Goal: Book appointment/travel/reservation

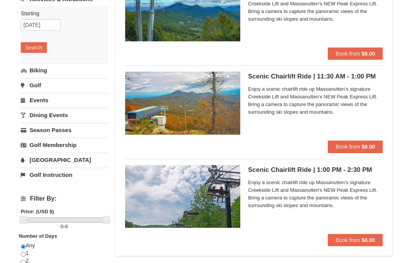
scroll to position [115, 0]
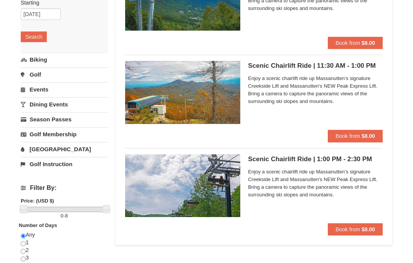
click at [6, 225] on div "× Categories List Filter My Itinerary Questions? 1-540-289-9441 Lodging Arrival…" at bounding box center [206, 188] width 413 height 553
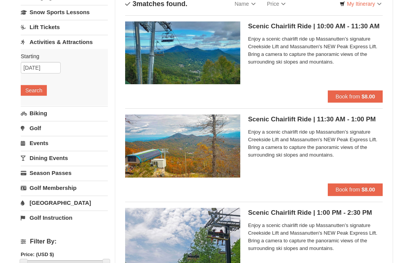
scroll to position [0, 0]
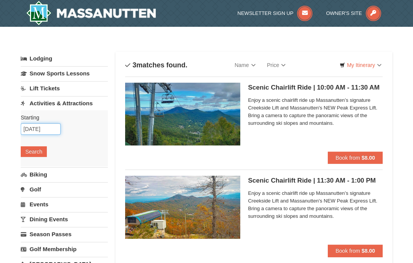
click at [30, 132] on input "11/01/2025" at bounding box center [41, 129] width 40 height 12
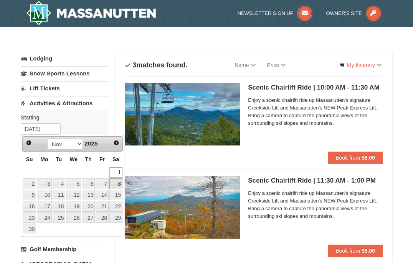
click at [115, 186] on link "8" at bounding box center [115, 184] width 13 height 11
type input "11/08/2025"
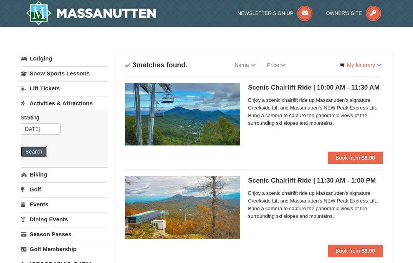
click at [36, 151] on button "Search" at bounding box center [34, 151] width 26 height 11
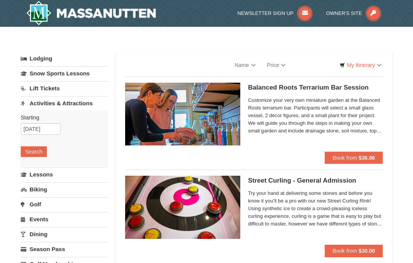
select select "10"
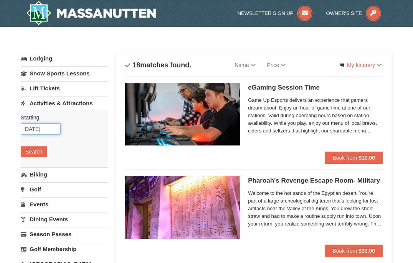
click at [36, 128] on input "11/08/2025" at bounding box center [41, 129] width 40 height 12
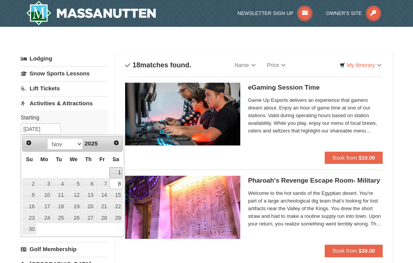
click at [117, 170] on link "1" at bounding box center [115, 173] width 13 height 11
type input "11/01/2025"
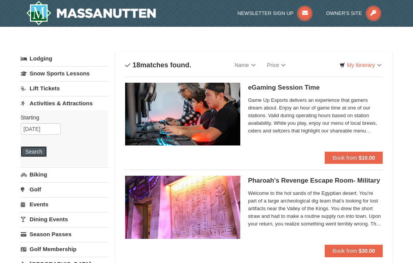
click at [41, 151] on button "Search" at bounding box center [34, 151] width 26 height 11
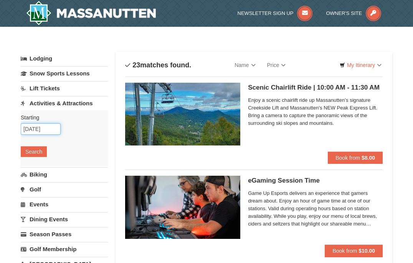
click at [41, 128] on input "[DATE]" at bounding box center [41, 129] width 40 height 12
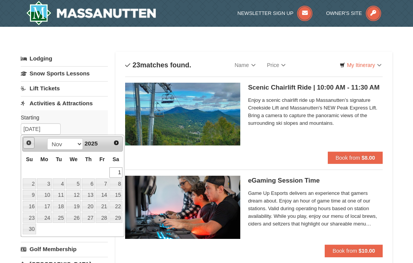
click at [30, 143] on span "Prev" at bounding box center [29, 143] width 6 height 6
click at [106, 219] on link "31" at bounding box center [101, 218] width 13 height 11
type input "10/31/2025"
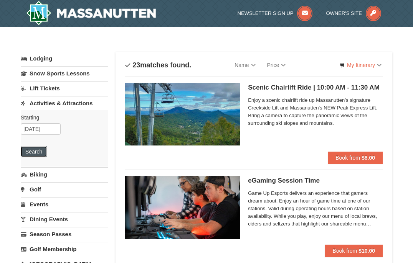
click at [31, 153] on button "Search" at bounding box center [34, 151] width 26 height 11
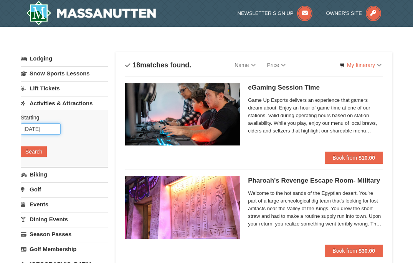
click at [36, 127] on input "10/31/2025" at bounding box center [41, 129] width 40 height 12
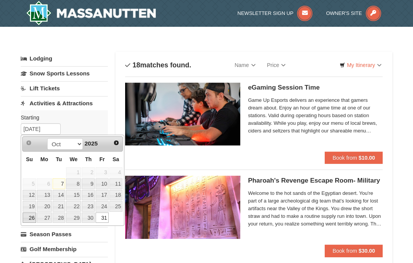
click at [29, 218] on link "26" at bounding box center [29, 218] width 13 height 11
type input "10/26/2025"
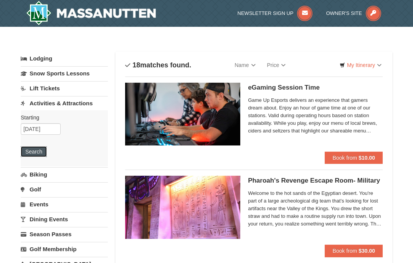
click at [25, 150] on button "Search" at bounding box center [34, 151] width 26 height 11
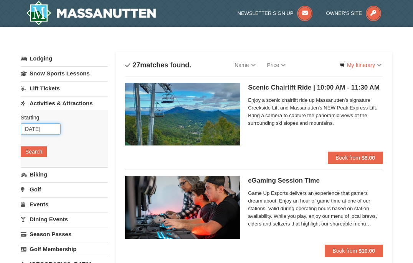
click at [43, 130] on input "[DATE]" at bounding box center [41, 129] width 40 height 12
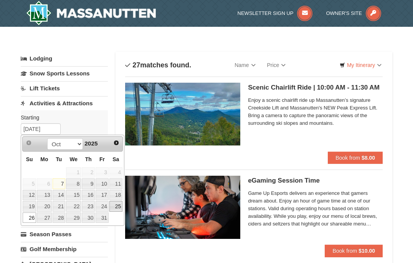
click at [118, 210] on link "25" at bounding box center [115, 206] width 13 height 11
type input "[DATE]"
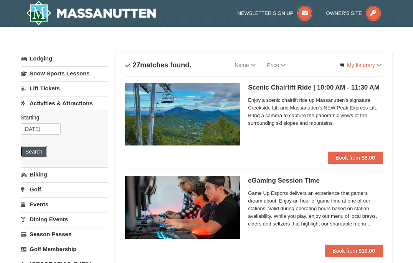
click at [34, 152] on button "Search" at bounding box center [34, 151] width 26 height 11
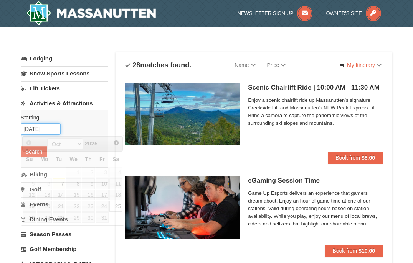
click at [44, 128] on input "[DATE]" at bounding box center [41, 129] width 40 height 12
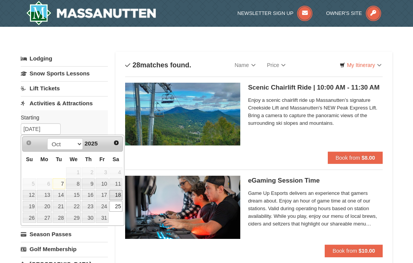
click at [120, 197] on link "18" at bounding box center [115, 195] width 13 height 11
type input "10/18/2025"
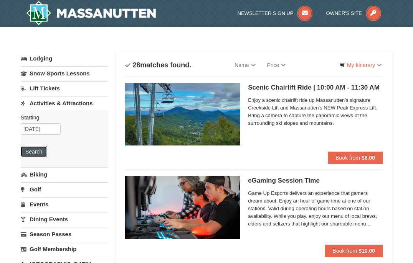
click at [42, 153] on button "Search" at bounding box center [34, 151] width 26 height 11
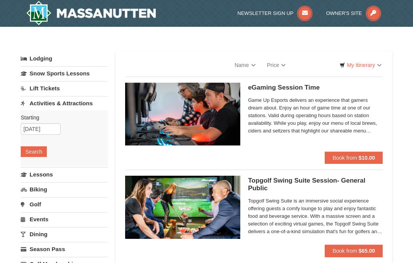
select select "10"
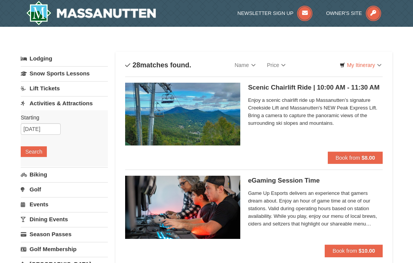
click at [60, 86] on link "Lift Tickets" at bounding box center [64, 88] width 87 height 14
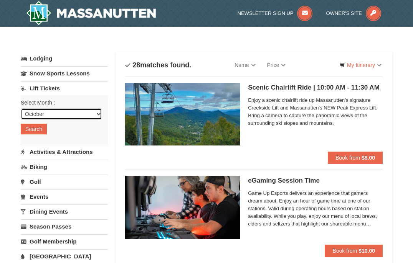
click at [97, 113] on select "October November December January February March April May June July August Sep…" at bounding box center [61, 115] width 81 height 12
select select "11"
click at [21, 109] on select "October November December January February March April May June July August Sep…" at bounding box center [61, 115] width 81 height 12
click at [37, 132] on button "Search" at bounding box center [34, 129] width 26 height 11
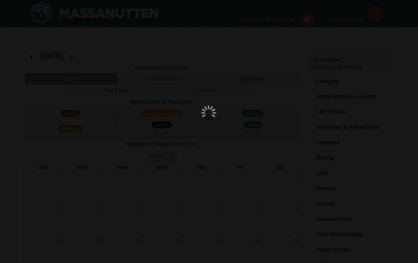
select select "11"
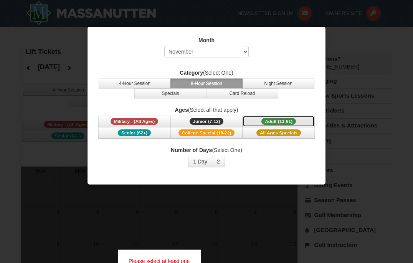
click at [270, 120] on span "Adult (13-61)" at bounding box center [278, 121] width 35 height 7
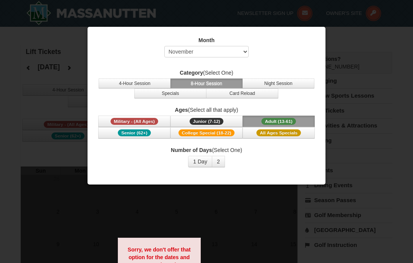
click at [10, 67] on div at bounding box center [206, 131] width 413 height 263
click at [302, 135] on button "All Ages Specials" at bounding box center [278, 133] width 72 height 12
click at [289, 121] on span "Adult (13-61)" at bounding box center [278, 121] width 35 height 7
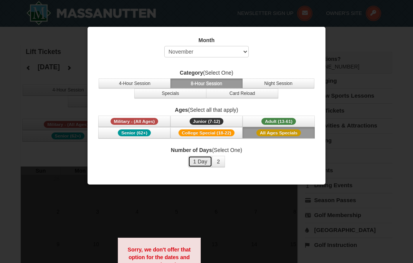
click at [205, 165] on button "1 Day" at bounding box center [200, 162] width 24 height 12
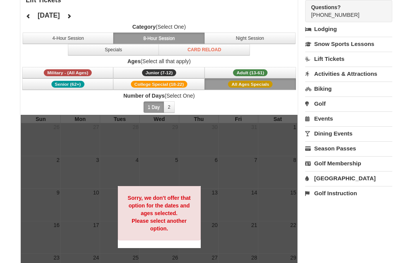
scroll to position [38, 0]
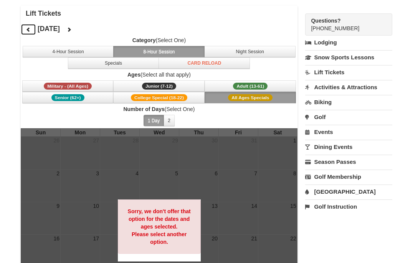
click at [25, 28] on button at bounding box center [28, 30] width 15 height 12
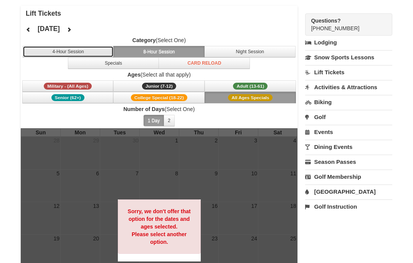
click at [48, 54] on button "4-Hour Session" at bounding box center [68, 52] width 91 height 12
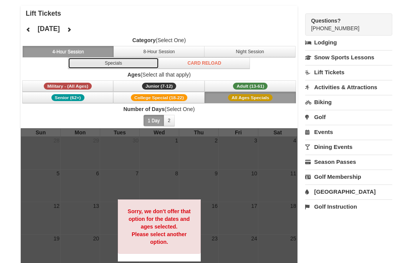
click at [117, 66] on button "Specials" at bounding box center [113, 64] width 91 height 12
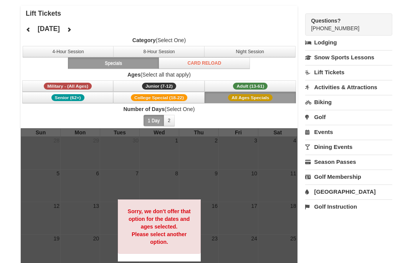
click at [340, 73] on link "Lift Tickets" at bounding box center [348, 72] width 87 height 14
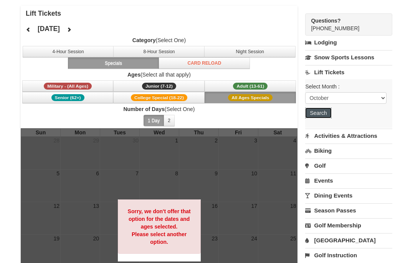
click at [326, 113] on button "Search" at bounding box center [318, 113] width 26 height 11
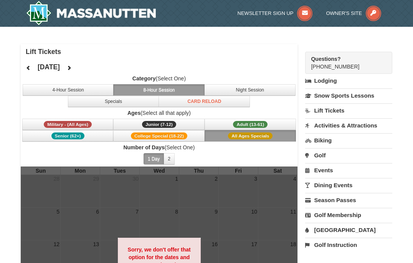
click at [339, 126] on link "Activities & Attractions" at bounding box center [348, 125] width 87 height 14
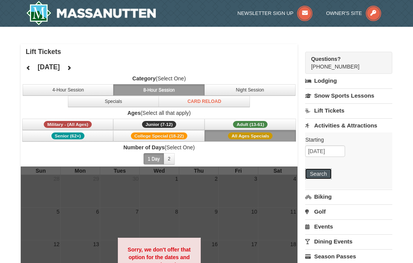
click at [324, 171] on button "Search" at bounding box center [318, 174] width 26 height 11
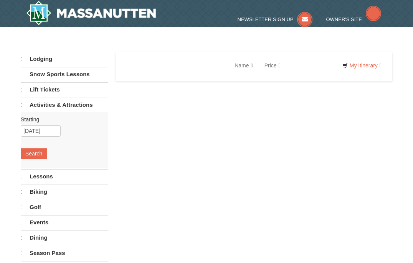
select select "10"
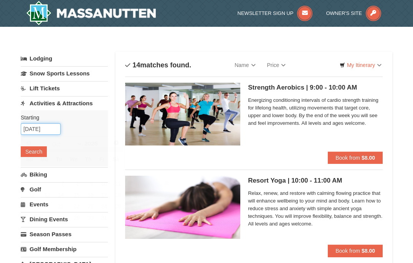
click at [53, 128] on input "[DATE]" at bounding box center [41, 129] width 40 height 12
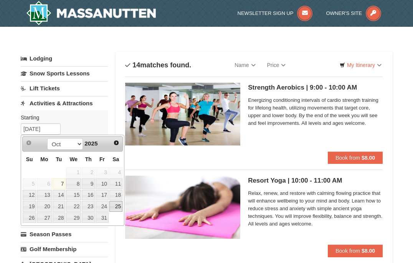
click at [114, 208] on link "25" at bounding box center [115, 206] width 13 height 11
type input "[DATE]"
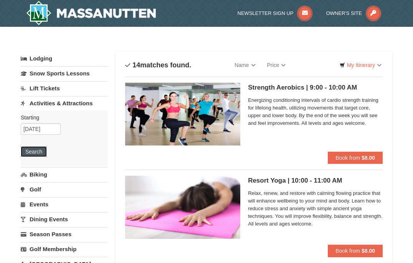
click at [39, 153] on button "Search" at bounding box center [34, 151] width 26 height 11
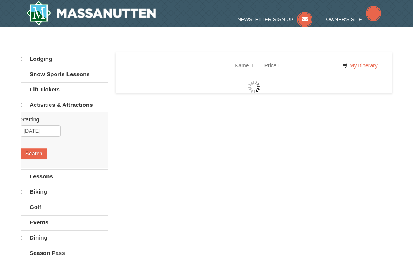
select select "10"
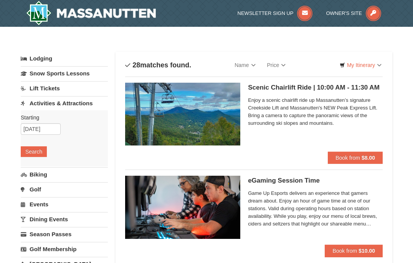
click at [233, 95] on img at bounding box center [182, 114] width 115 height 63
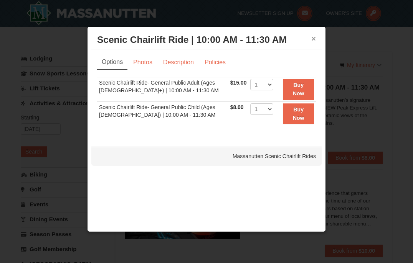
click at [311, 39] on button "×" at bounding box center [313, 39] width 5 height 8
